Goal: Information Seeking & Learning: Learn about a topic

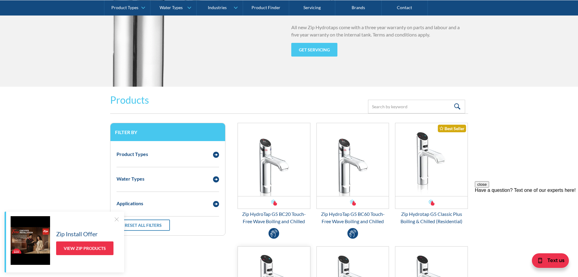
scroll to position [789, 0]
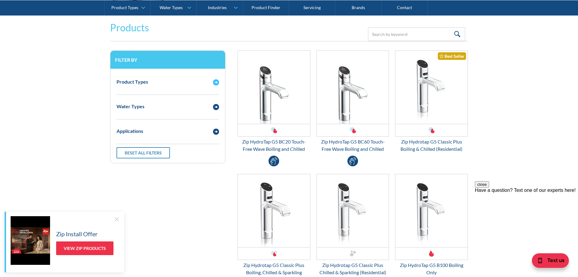
click at [174, 85] on div "Product Types" at bounding box center [162, 82] width 97 height 8
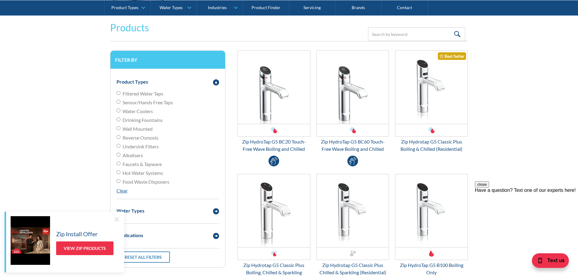
click at [151, 92] on span "Filtered Water Taps" at bounding box center [143, 93] width 41 height 7
click at [120, 92] on input "Filtered Water Taps" at bounding box center [119, 93] width 4 height 4
radio input "true"
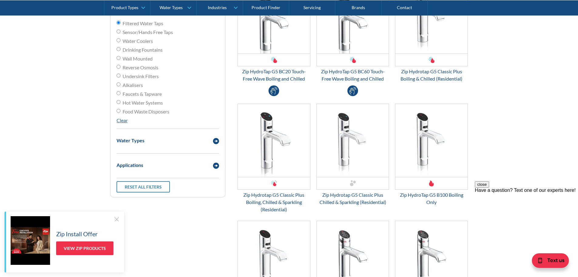
scroll to position [880, 0]
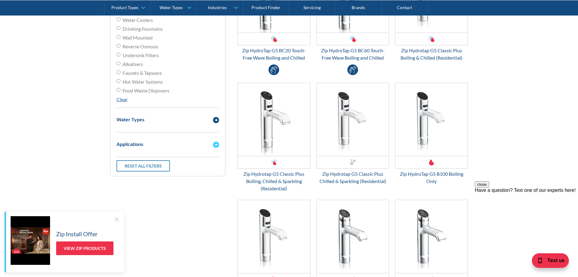
click at [156, 149] on div "Applications" at bounding box center [168, 143] width 109 height 17
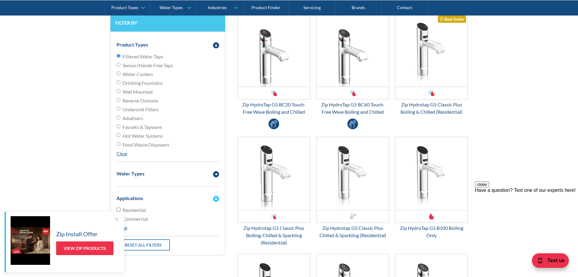
scroll to position [819, 0]
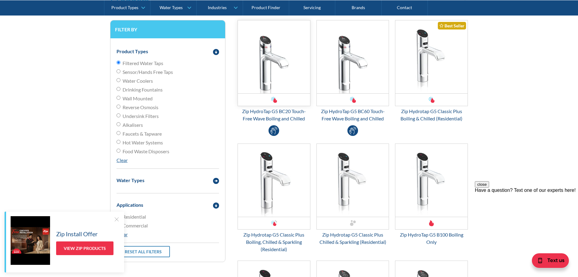
click at [269, 68] on img "Email Form 3" at bounding box center [274, 56] width 72 height 73
click at [440, 116] on div "Zip Hydrotap G5 Classic Plus Boiling & Chilled (Residential)" at bounding box center [431, 114] width 73 height 15
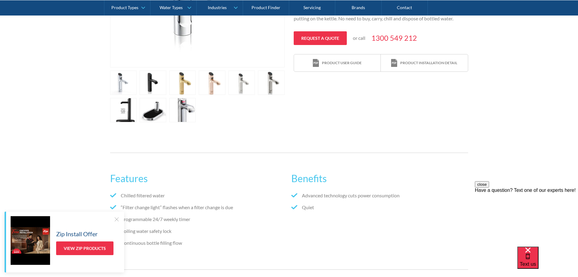
scroll to position [212, 0]
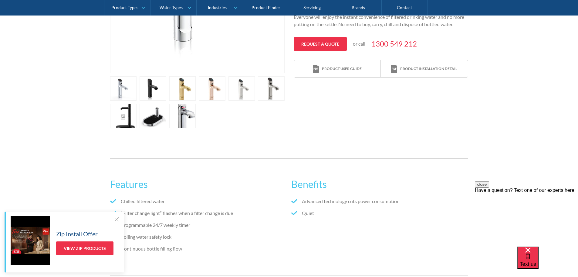
click at [125, 100] on link "open lightbox" at bounding box center [123, 88] width 27 height 24
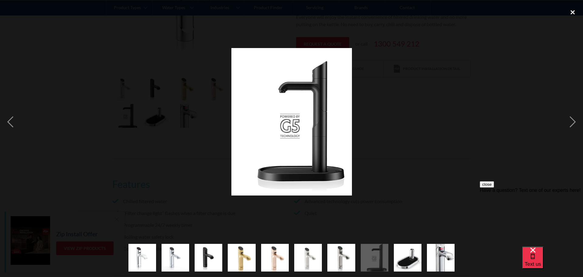
click at [575, 14] on div "close lightbox" at bounding box center [572, 11] width 21 height 13
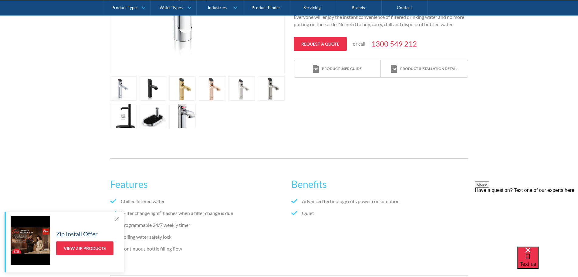
click at [137, 100] on link "open lightbox" at bounding box center [123, 88] width 27 height 24
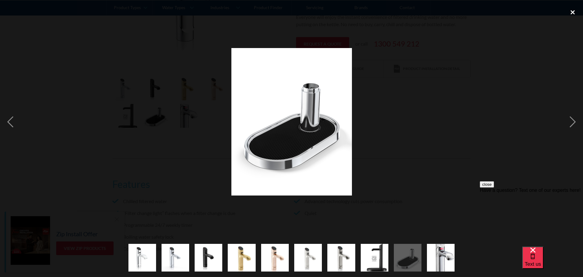
click at [573, 10] on div "close lightbox" at bounding box center [572, 11] width 21 height 13
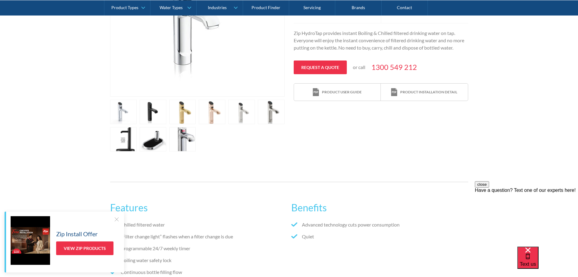
scroll to position [182, 0]
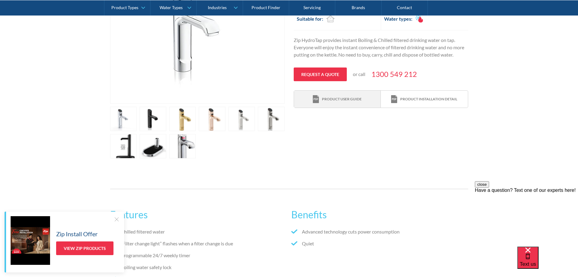
click at [343, 100] on div "Product user guide" at bounding box center [342, 98] width 40 height 5
